Goal: Transaction & Acquisition: Purchase product/service

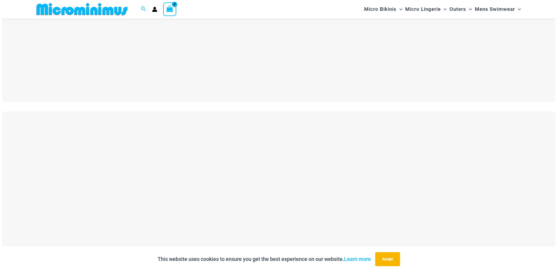
scroll to position [141, 0]
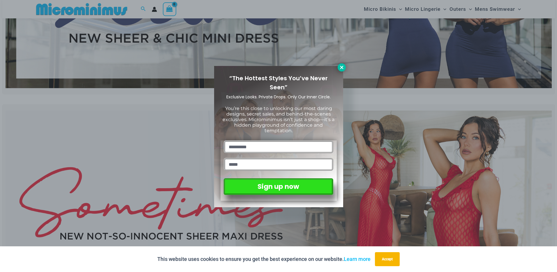
click at [340, 65] on icon at bounding box center [341, 67] width 5 height 5
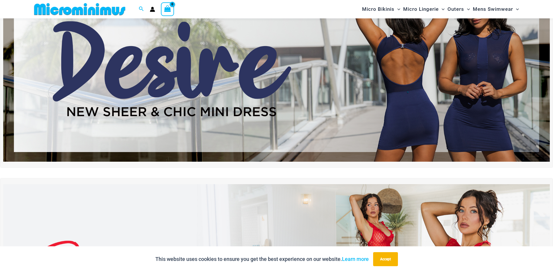
scroll to position [49, 0]
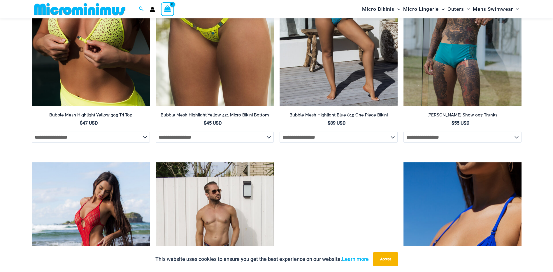
scroll to position [958, 0]
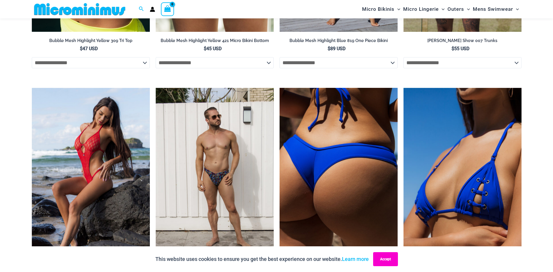
click at [386, 262] on button "Accept" at bounding box center [385, 259] width 25 height 14
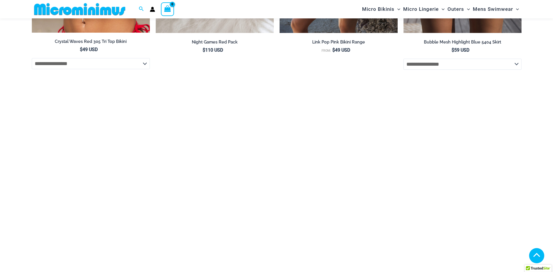
scroll to position [1424, 0]
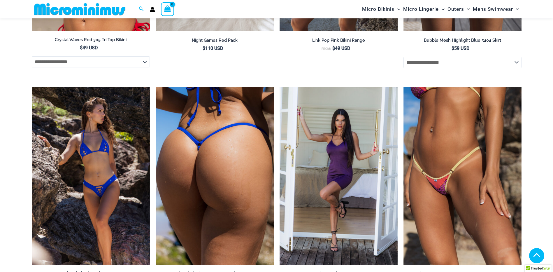
click at [199, 184] on img at bounding box center [215, 175] width 118 height 177
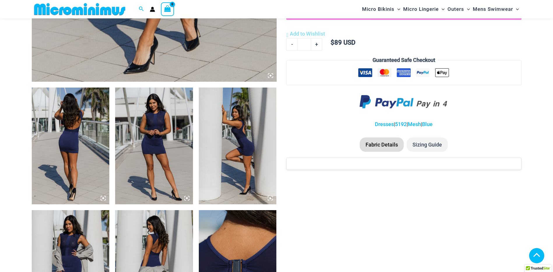
scroll to position [374, 0]
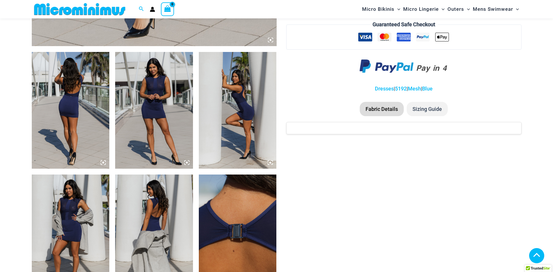
click at [145, 108] on img at bounding box center [154, 110] width 78 height 117
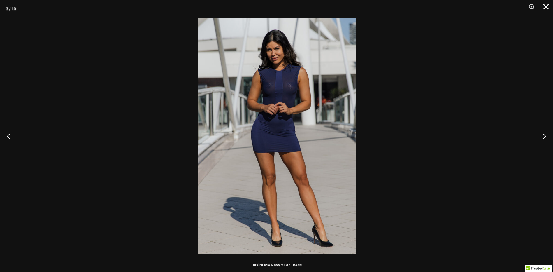
click at [545, 5] on button "Close" at bounding box center [544, 8] width 15 height 17
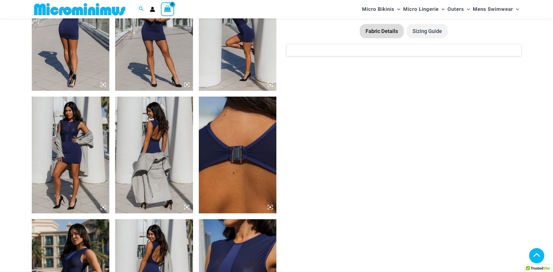
scroll to position [462, 0]
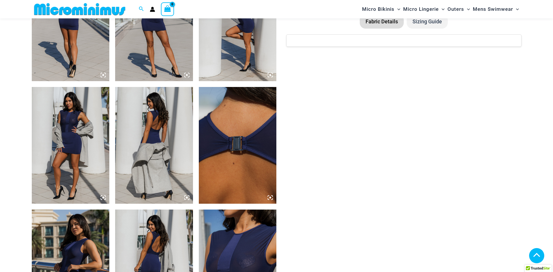
click at [67, 141] on img at bounding box center [71, 145] width 78 height 117
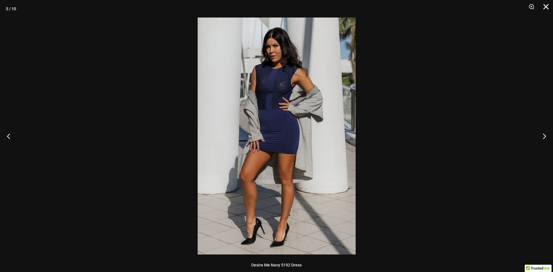
click at [546, 7] on button "Close" at bounding box center [544, 8] width 15 height 17
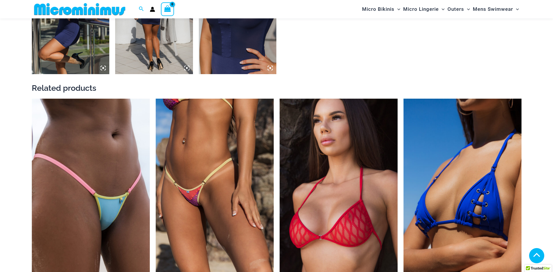
scroll to position [724, 0]
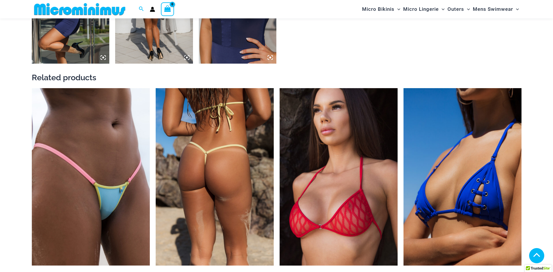
click at [218, 181] on img at bounding box center [215, 176] width 118 height 177
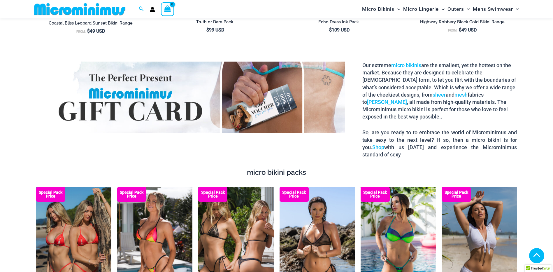
scroll to position [986, 0]
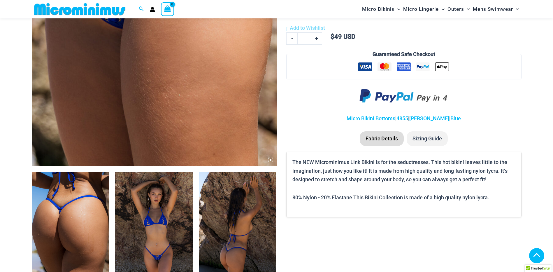
scroll to position [403, 0]
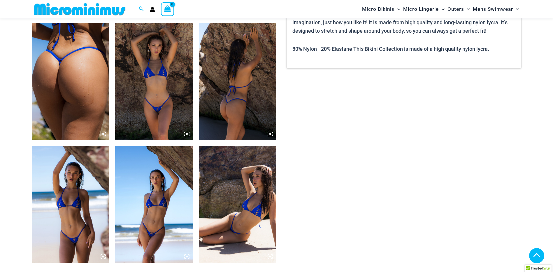
click at [161, 115] on img at bounding box center [154, 81] width 78 height 117
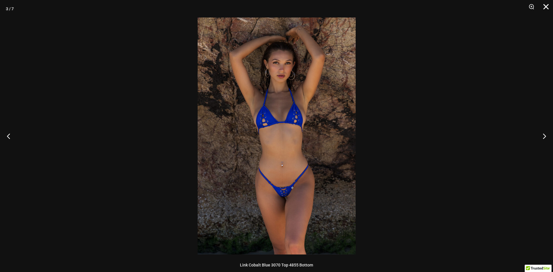
click at [545, 8] on button "Close" at bounding box center [544, 8] width 15 height 17
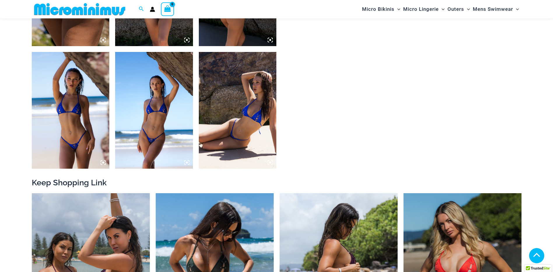
scroll to position [490, 0]
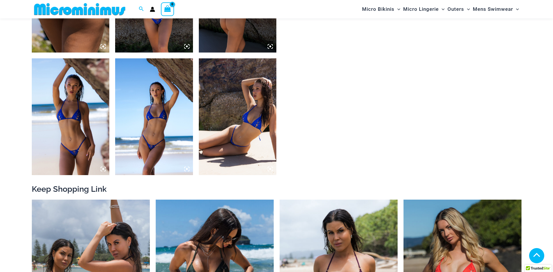
click at [134, 138] on img at bounding box center [154, 116] width 78 height 117
